Goal: Task Accomplishment & Management: Manage account settings

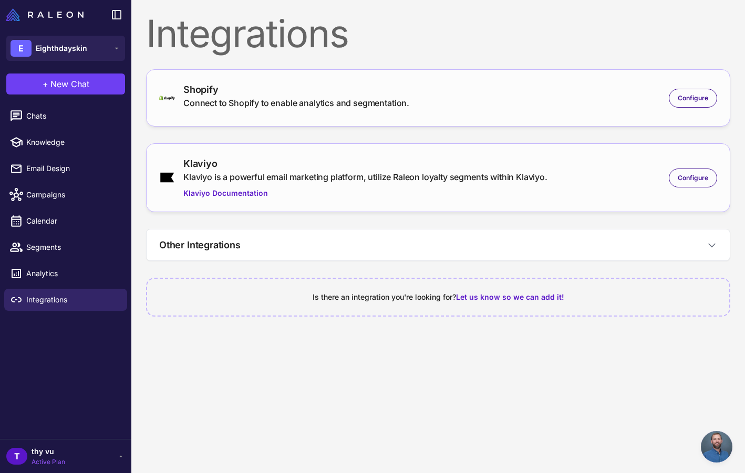
scroll to position [370, 0]
click at [669, 105] on div "Configure" at bounding box center [693, 98] width 48 height 19
click at [681, 99] on span "Configure" at bounding box center [693, 98] width 30 height 9
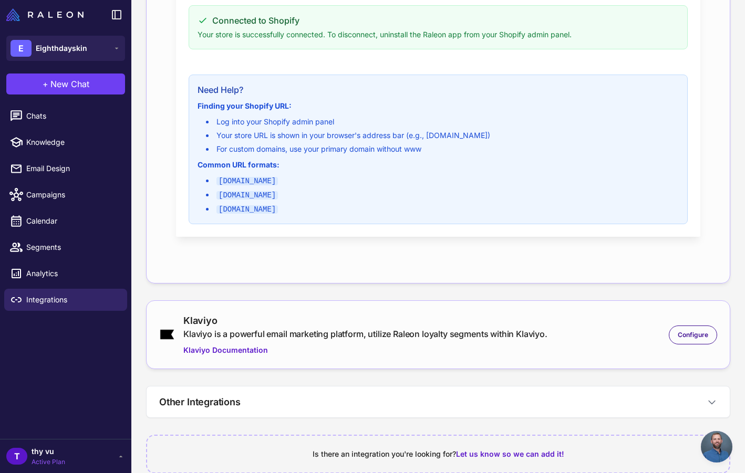
scroll to position [303, 0]
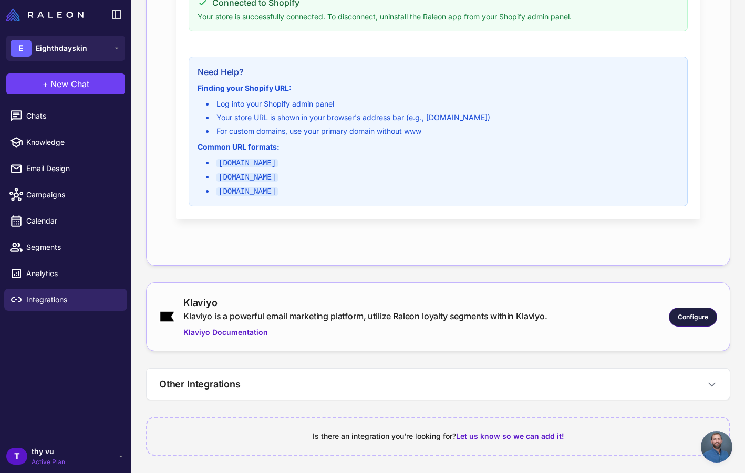
click at [704, 316] on span "Configure" at bounding box center [693, 317] width 30 height 9
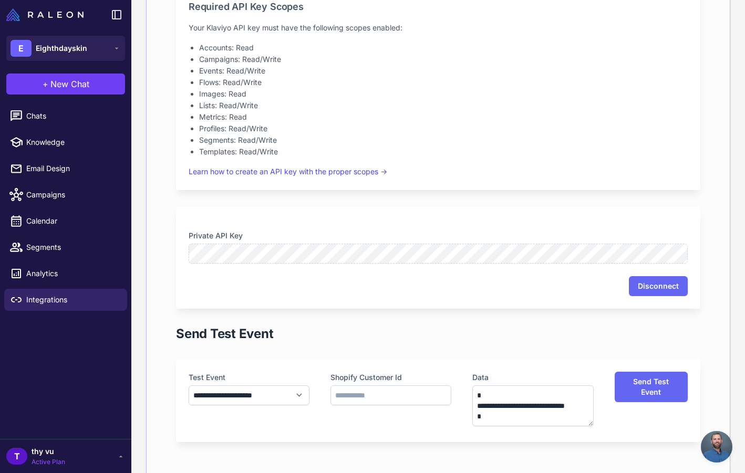
scroll to position [846, 0]
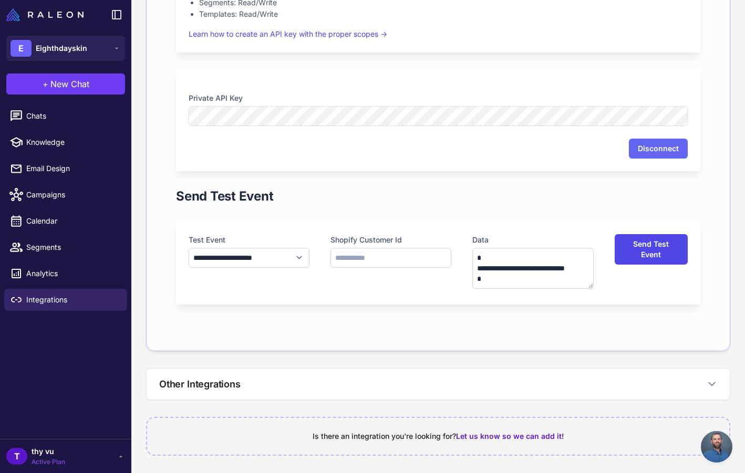
click at [667, 248] on button "Send Test Event" at bounding box center [651, 249] width 73 height 30
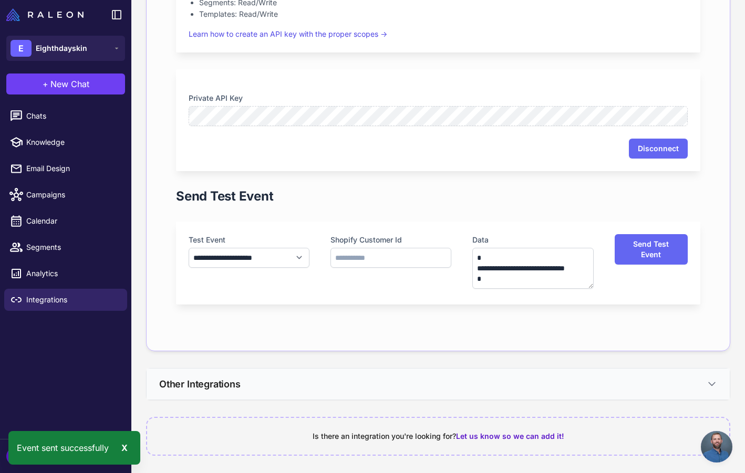
click at [601, 373] on button "Other Integrations" at bounding box center [438, 384] width 583 height 31
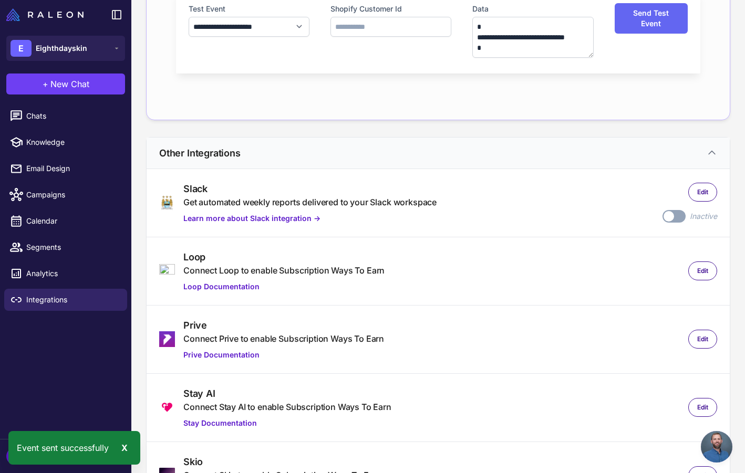
scroll to position [1149, 0]
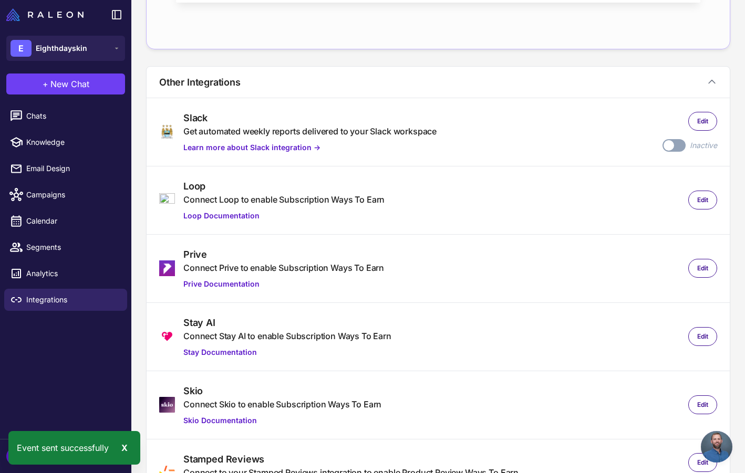
click at [675, 145] on label "Toggle" at bounding box center [674, 145] width 23 height 13
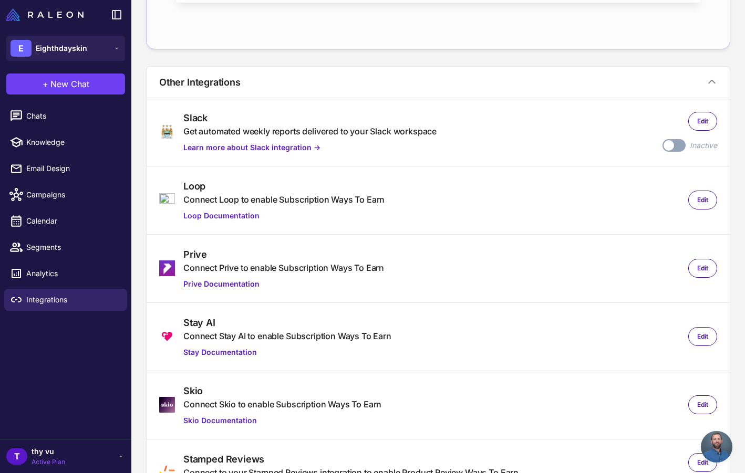
click at [675, 146] on label "Toggle" at bounding box center [674, 145] width 23 height 13
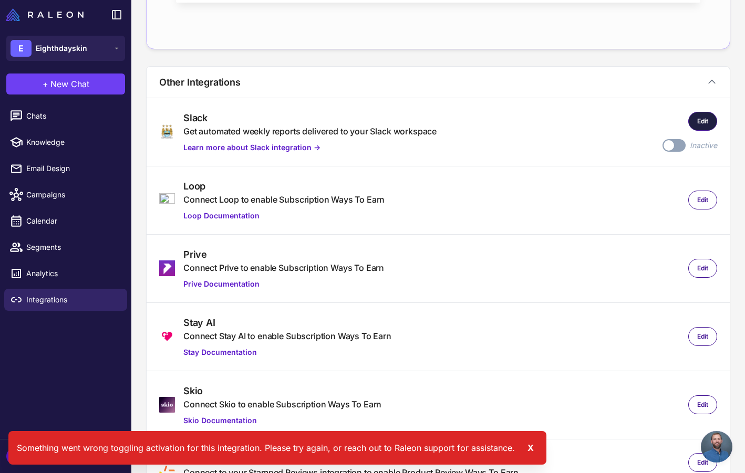
click at [698, 123] on span "Edit" at bounding box center [702, 121] width 11 height 9
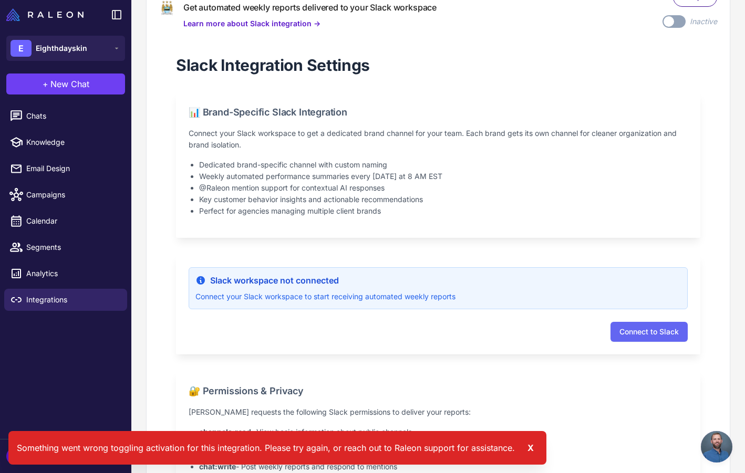
scroll to position [1285, 0]
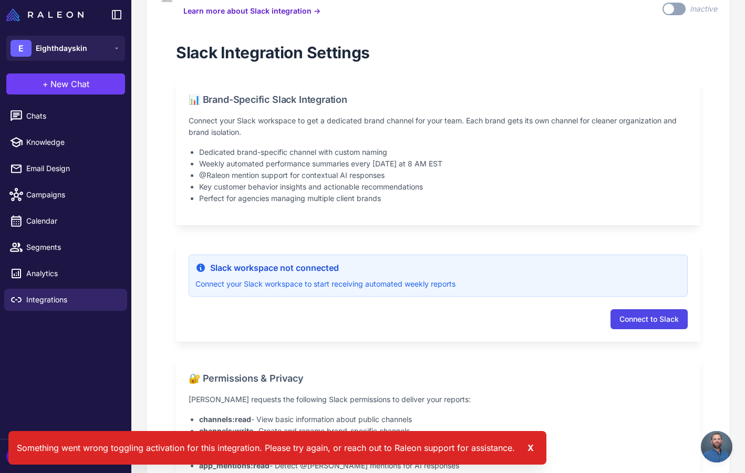
click at [640, 316] on button "Connect to Slack" at bounding box center [649, 319] width 77 height 20
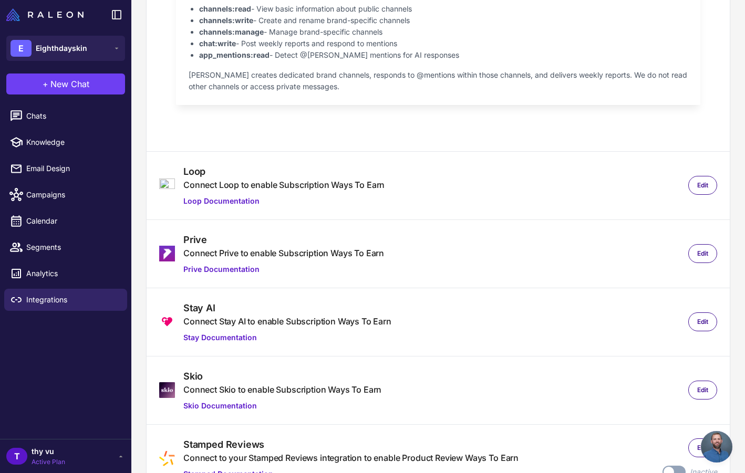
scroll to position [1757, 0]
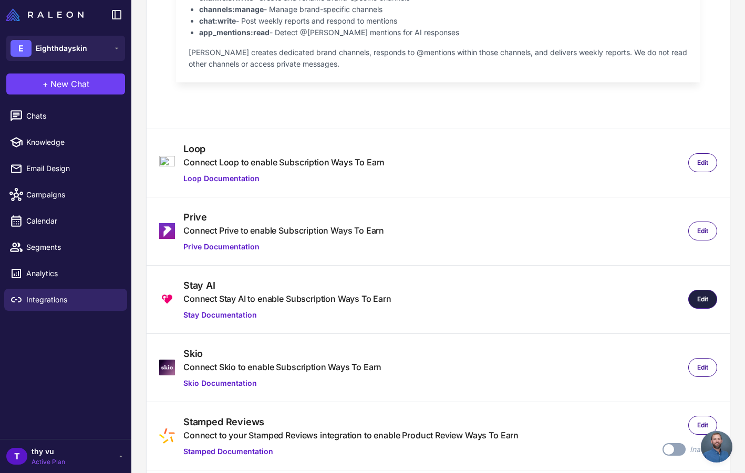
click at [706, 296] on span "Edit" at bounding box center [702, 299] width 11 height 9
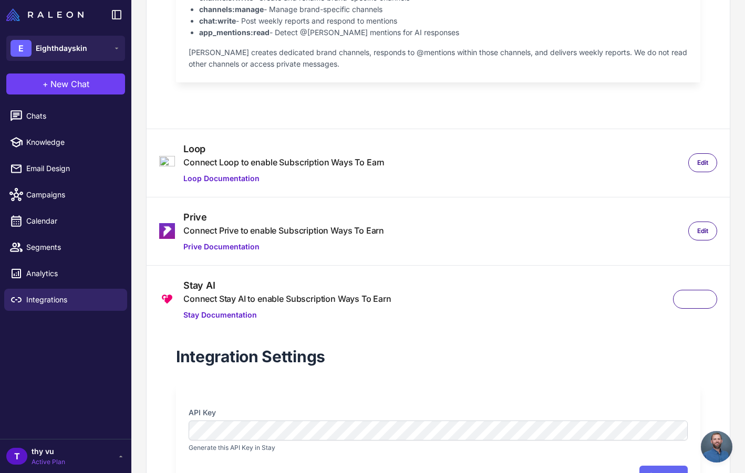
type input "**********"
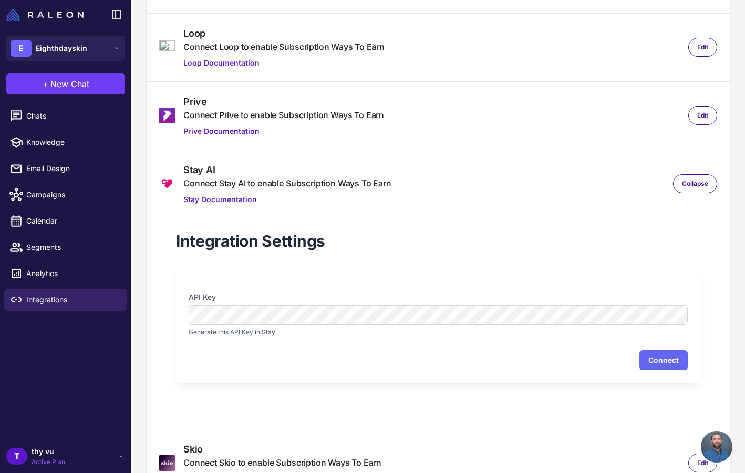
scroll to position [1881, 0]
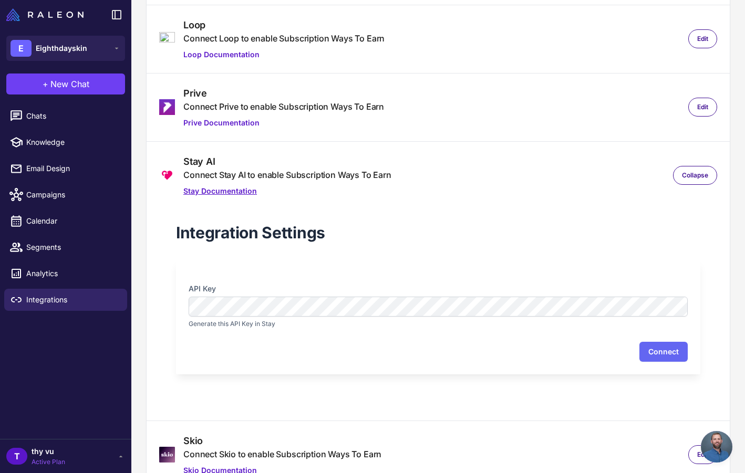
click at [241, 185] on link "Stay Documentation" at bounding box center [287, 191] width 208 height 12
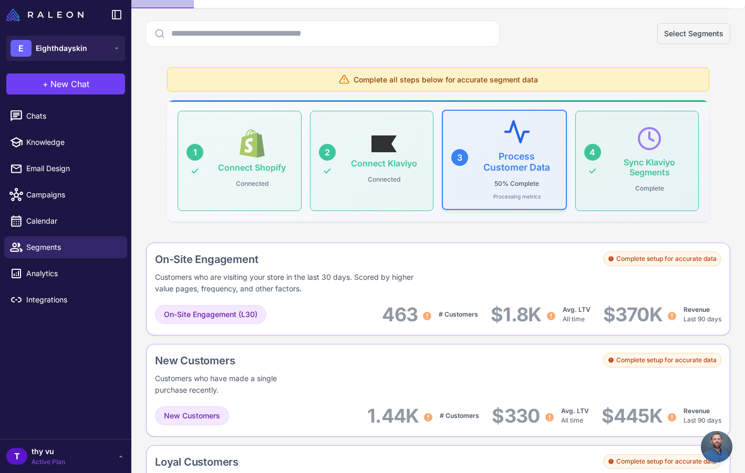
scroll to position [37, 0]
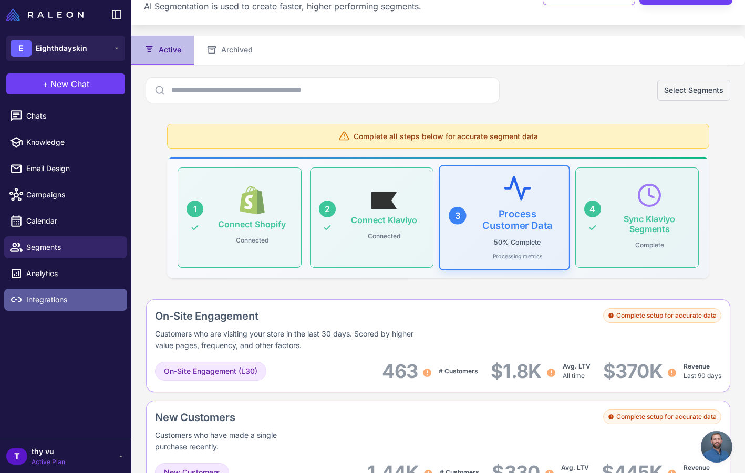
click at [66, 297] on span "Integrations" at bounding box center [72, 300] width 92 height 12
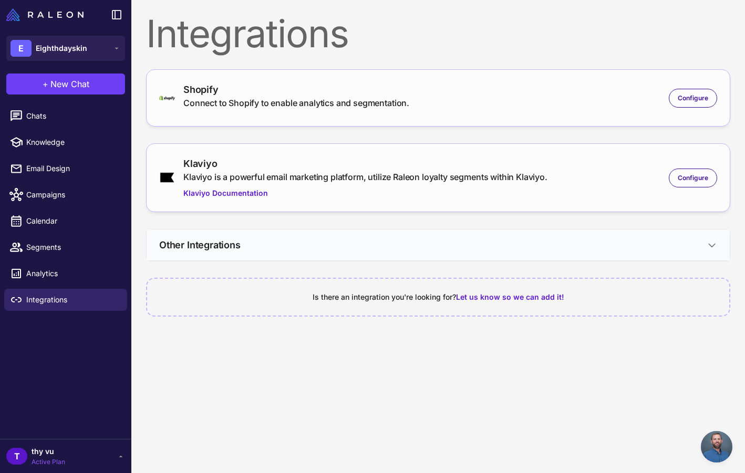
click at [617, 240] on button "Other Integrations" at bounding box center [438, 245] width 583 height 31
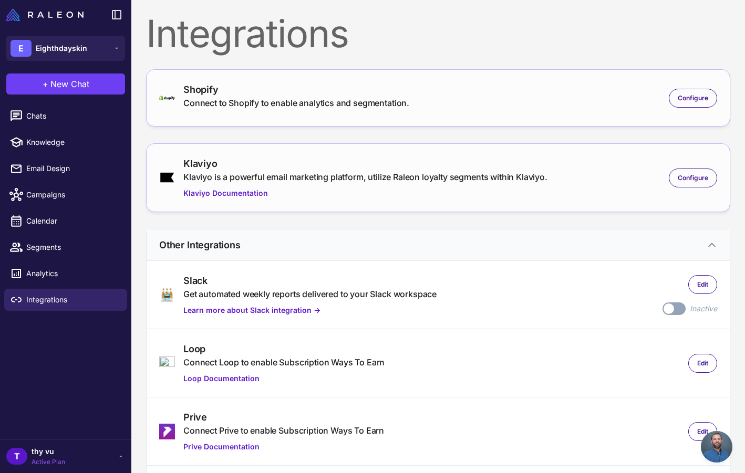
scroll to position [302, 0]
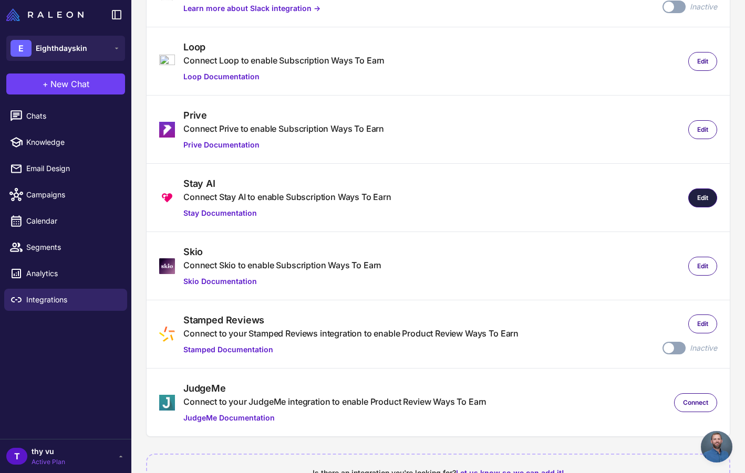
click at [705, 191] on div "Edit" at bounding box center [702, 198] width 29 height 19
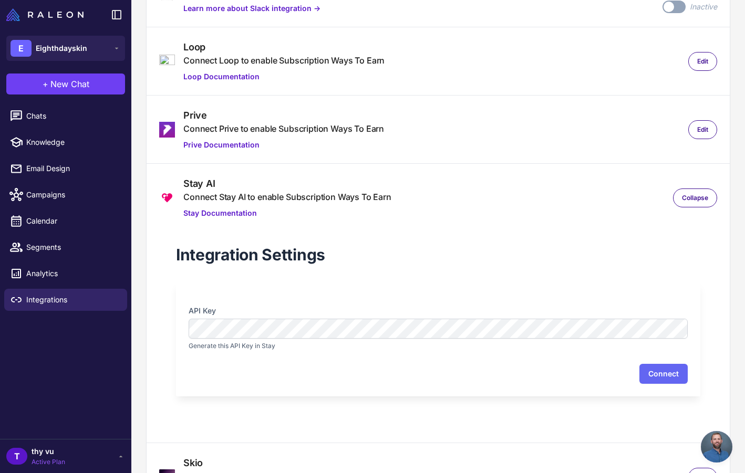
click at [490, 339] on section "API Key Generate this API Key in Stay" at bounding box center [438, 328] width 499 height 46
click at [645, 369] on button "Connect" at bounding box center [663, 374] width 48 height 20
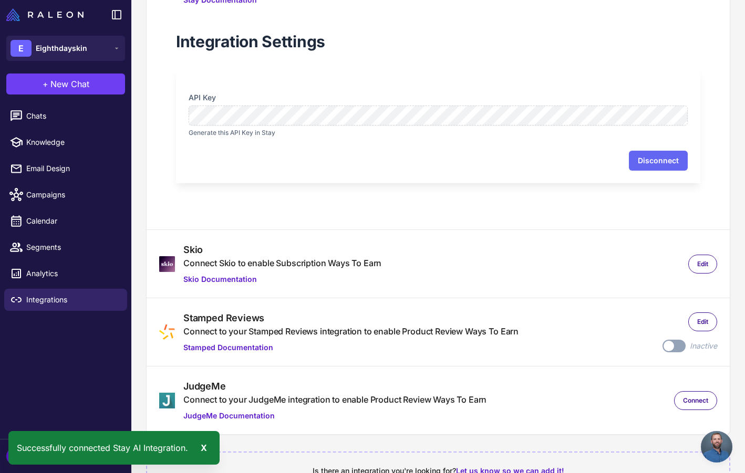
scroll to position [552, 0]
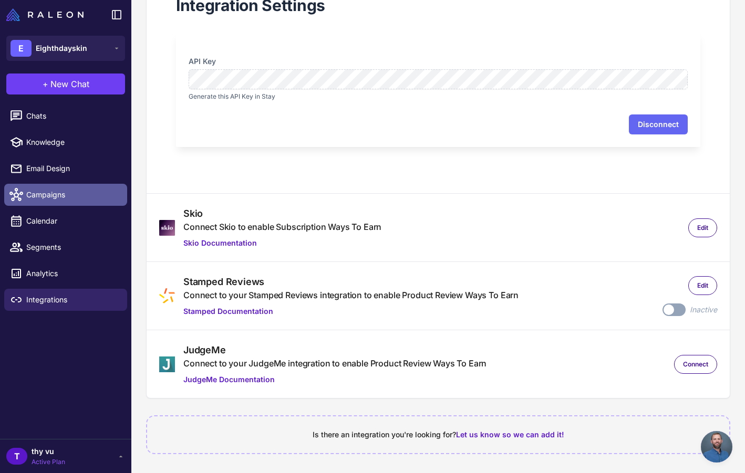
click at [94, 196] on span "Campaigns" at bounding box center [72, 195] width 92 height 12
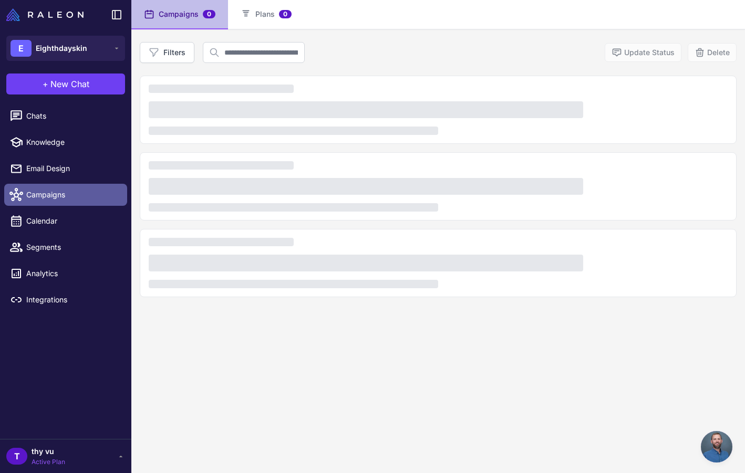
scroll to position [72, 0]
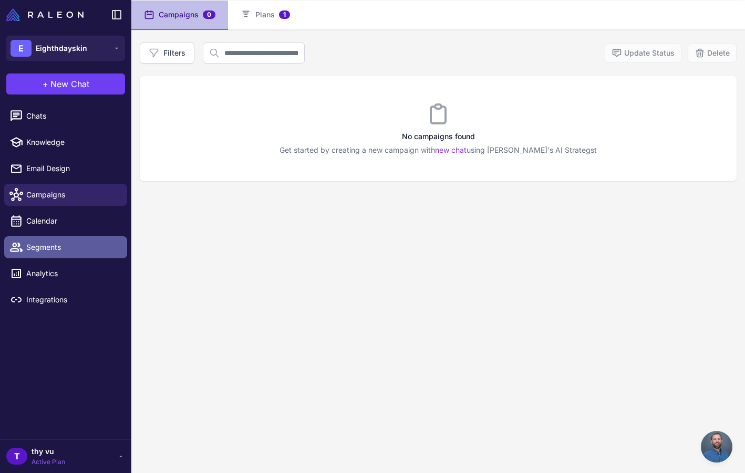
click at [52, 243] on span "Segments" at bounding box center [72, 248] width 92 height 12
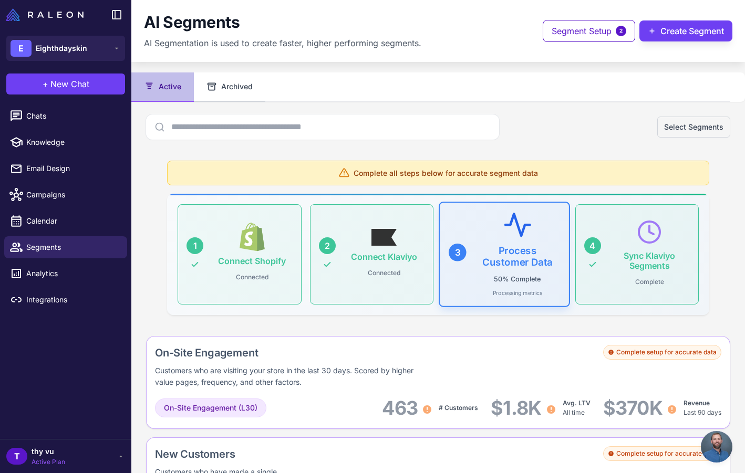
click at [245, 87] on button "Archived" at bounding box center [229, 87] width 71 height 29
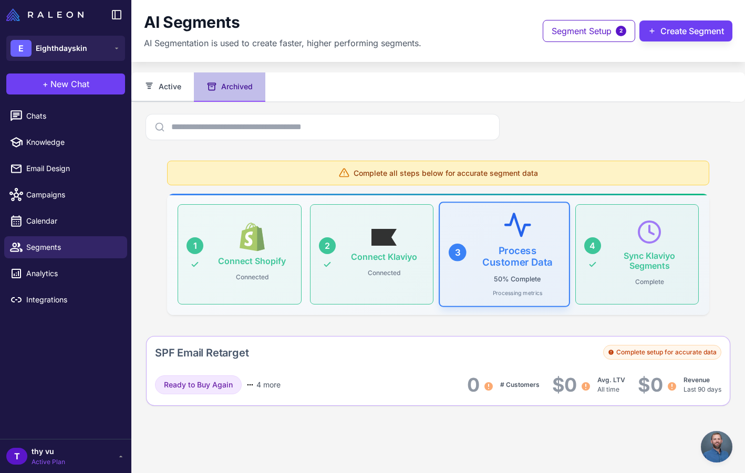
click at [179, 88] on button "Active" at bounding box center [162, 87] width 63 height 29
